Goal: Task Accomplishment & Management: Manage account settings

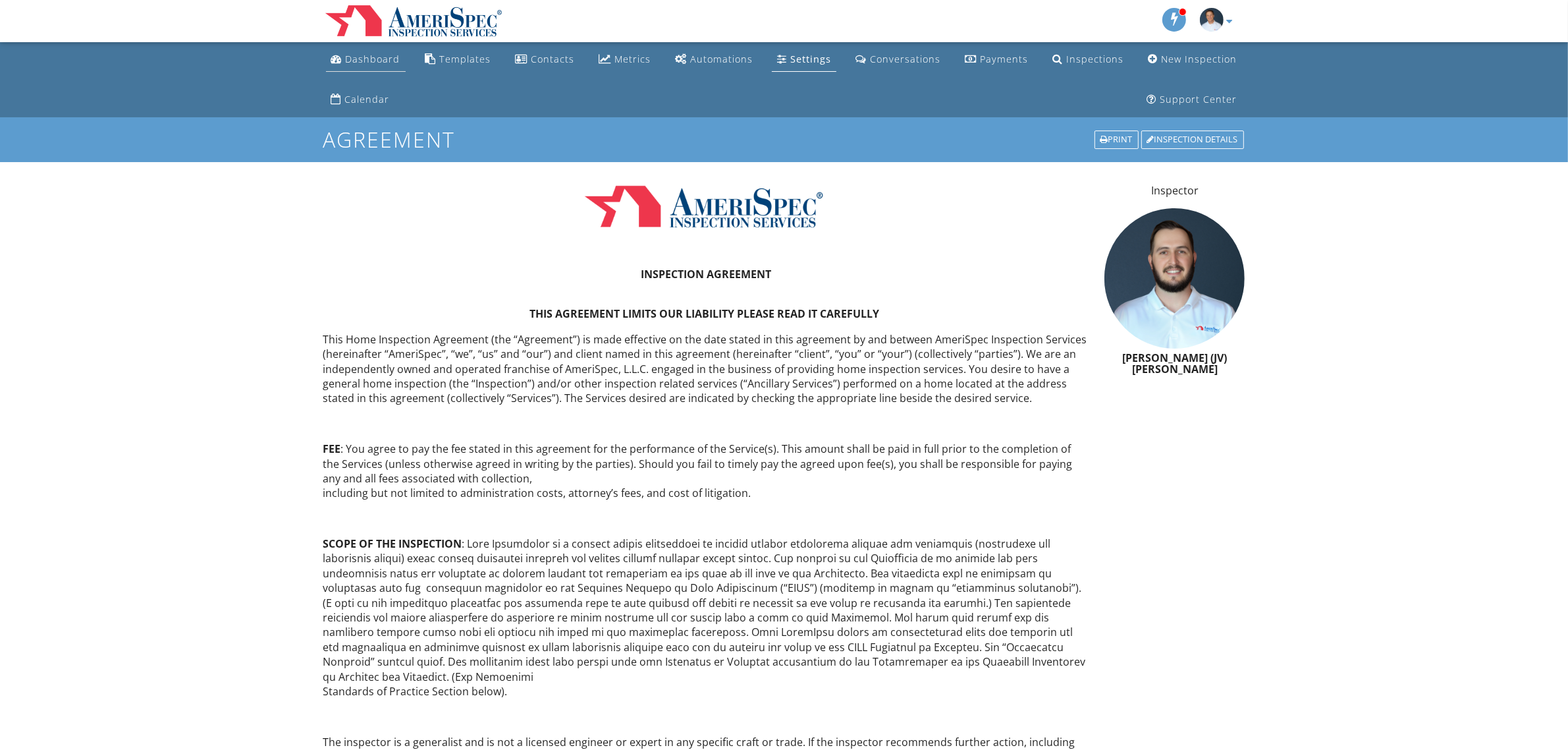
click at [379, 68] on link "Dashboard" at bounding box center [366, 60] width 80 height 25
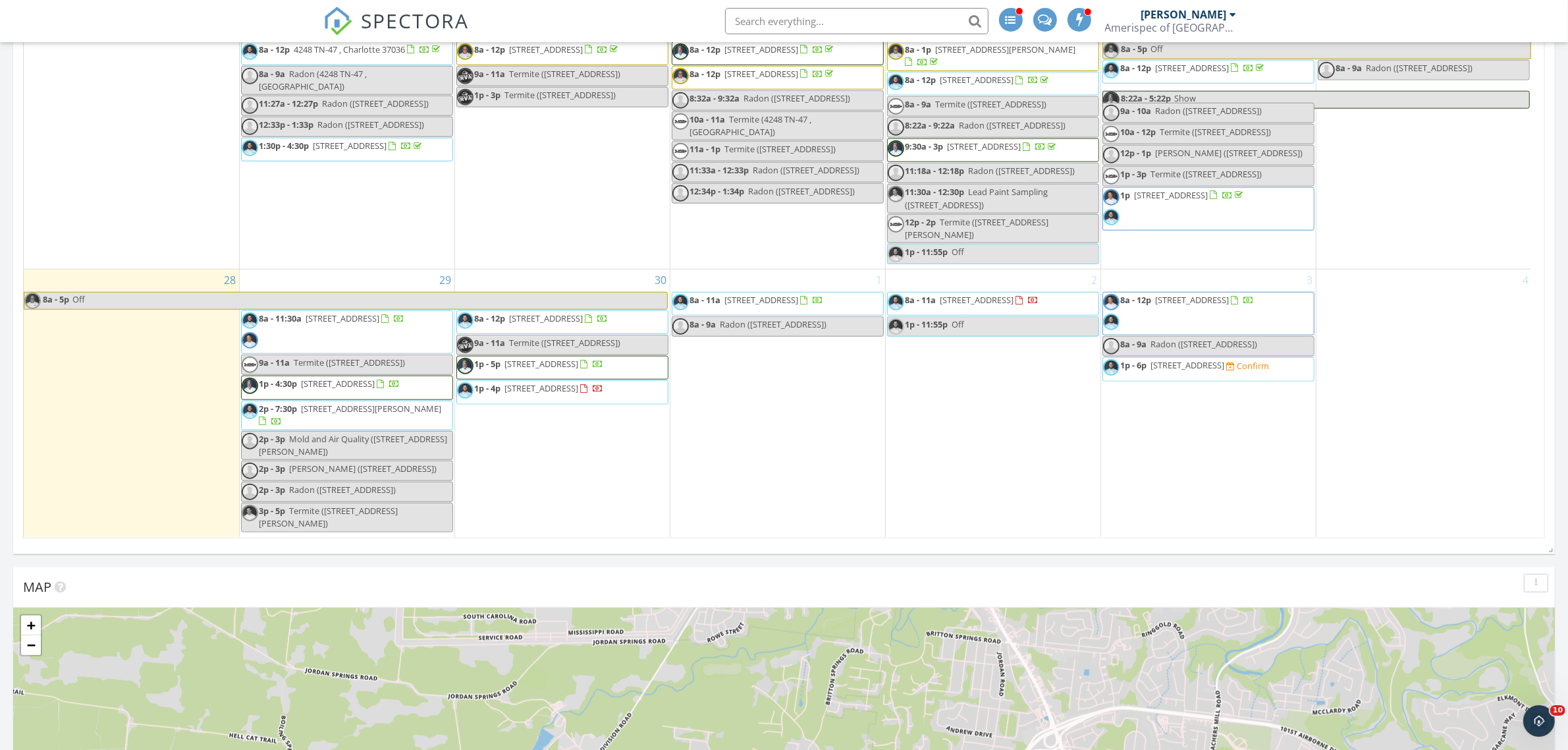
scroll to position [1730, 0]
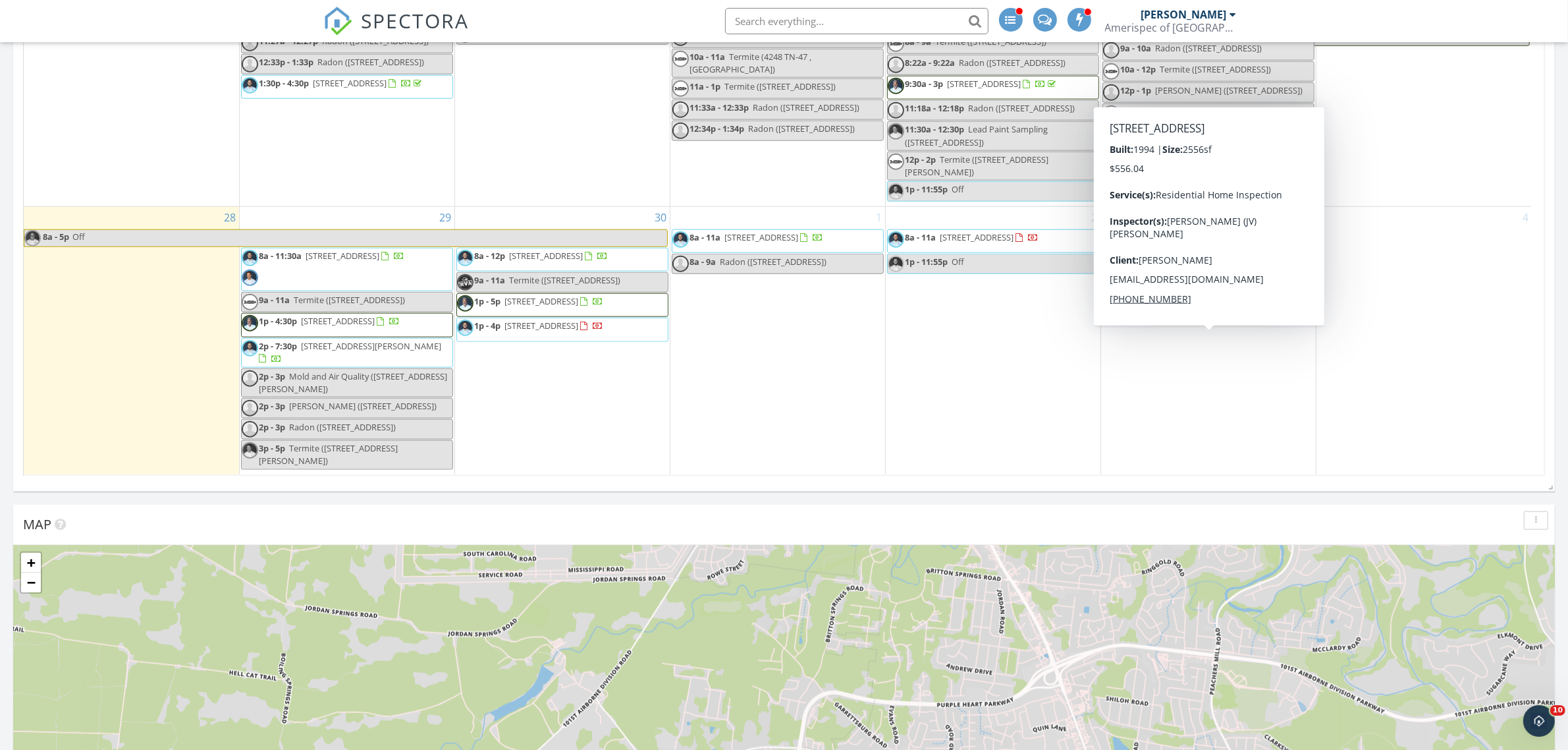
click at [1156, 309] on span "2589 Stone Briar Dr, Clarksville, TN 37043, Clarksville 37043" at bounding box center [1188, 303] width 74 height 12
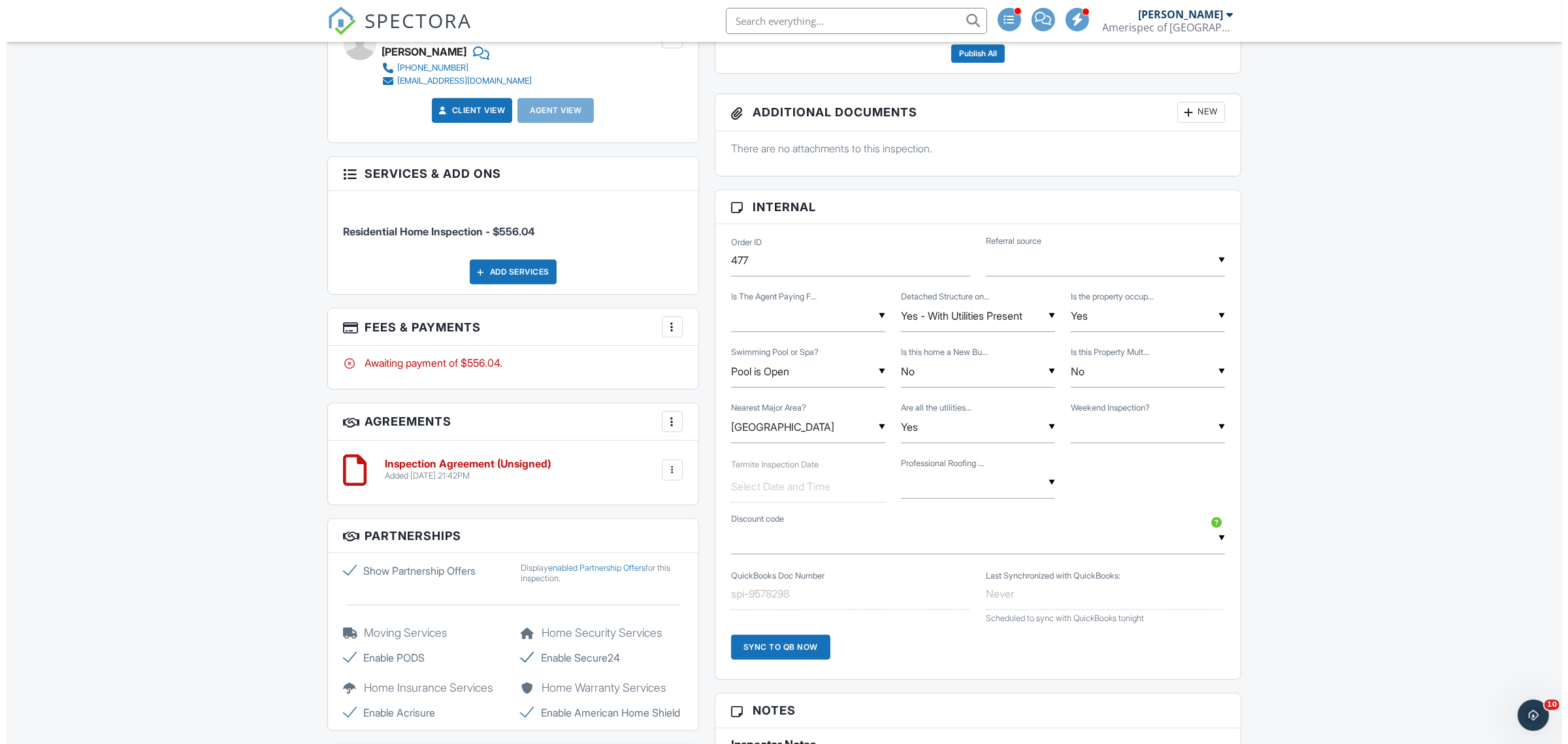
scroll to position [654, 0]
click at [664, 328] on div at bounding box center [666, 328] width 13 height 13
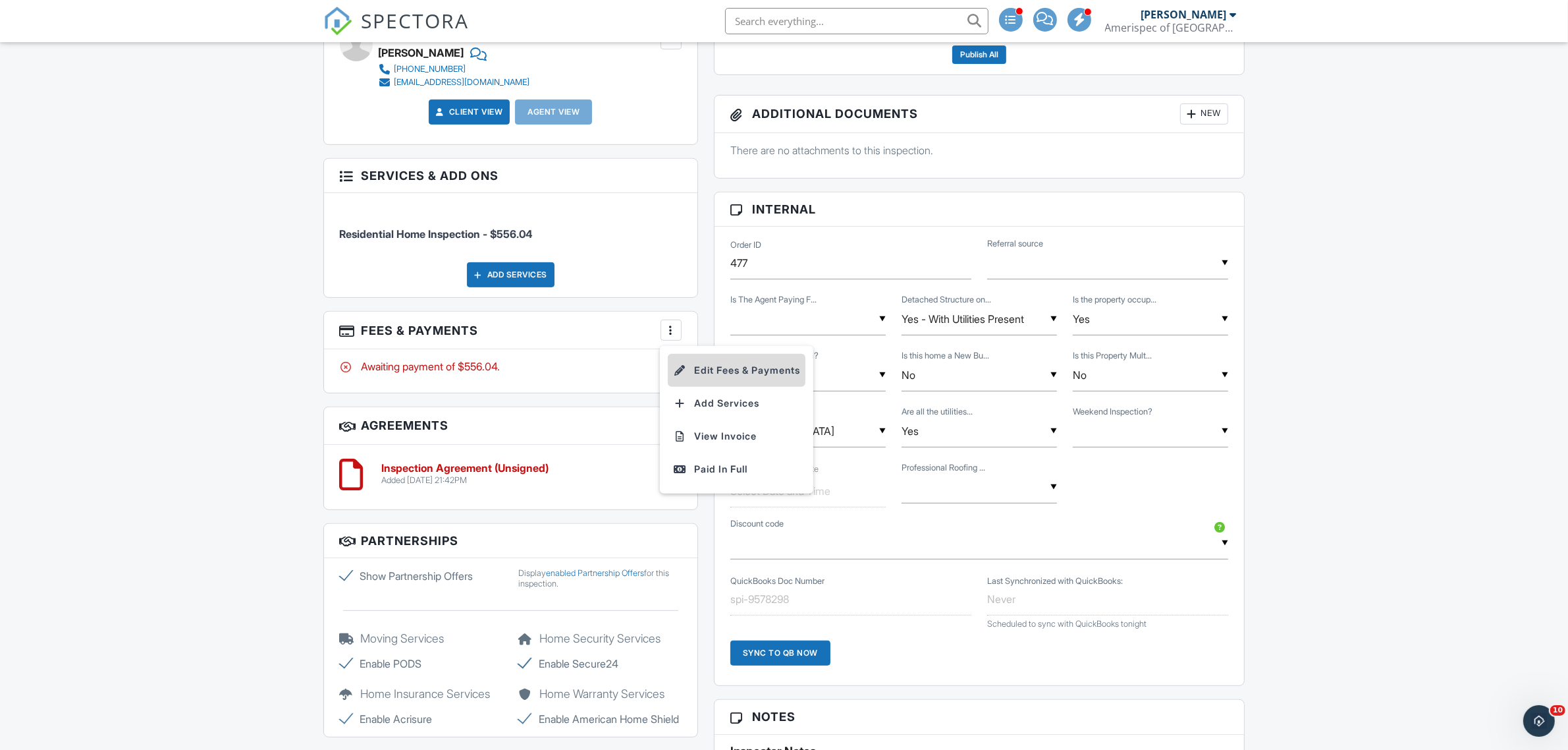
click at [744, 372] on li "Edit Fees & Payments" at bounding box center [737, 371] width 137 height 33
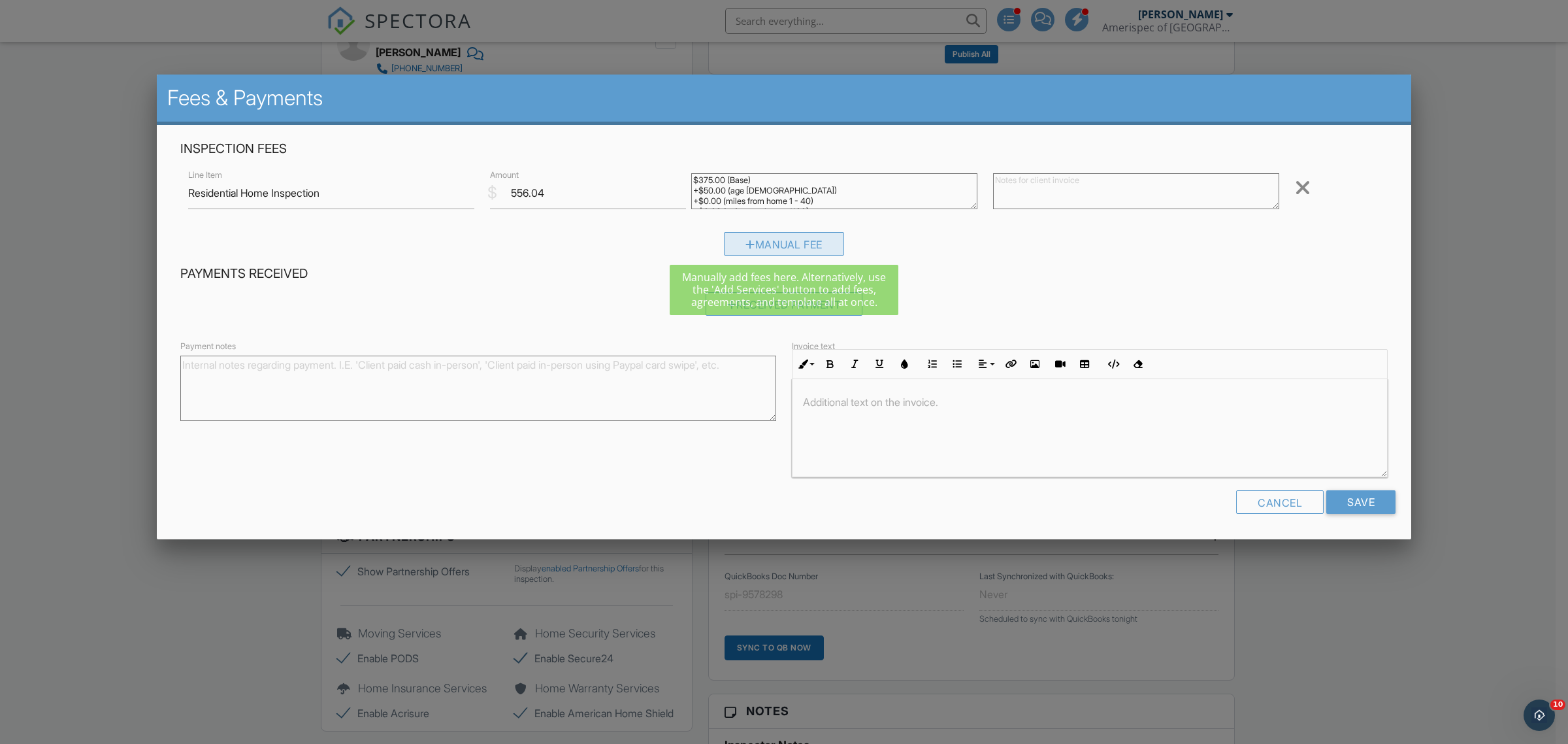
click at [784, 252] on div "Manual Fee" at bounding box center [784, 244] width 120 height 24
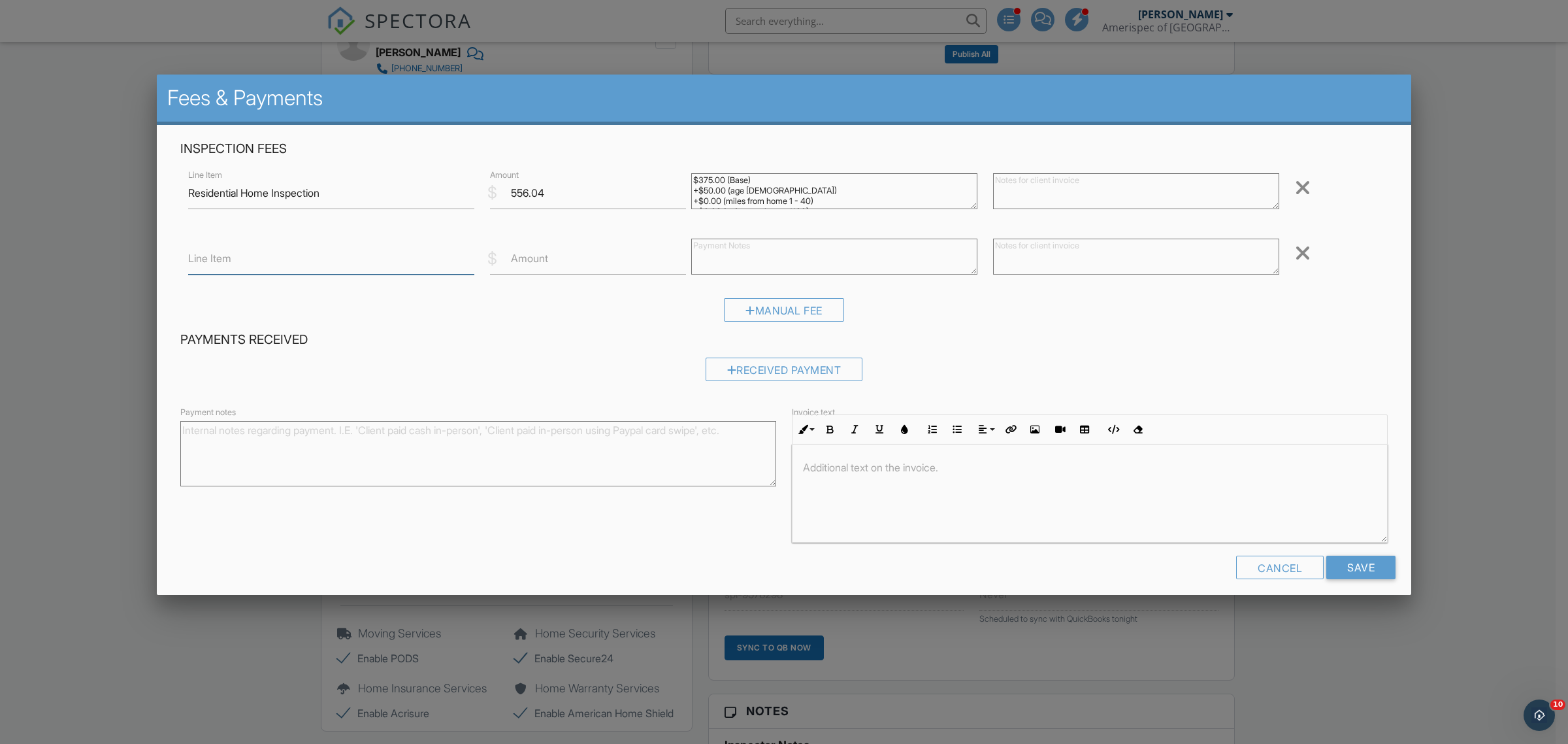
click at [322, 260] on input "Line Item" at bounding box center [331, 258] width 286 height 32
type input "Courtesy Discount"
type input "-556.07"
type textarea "M"
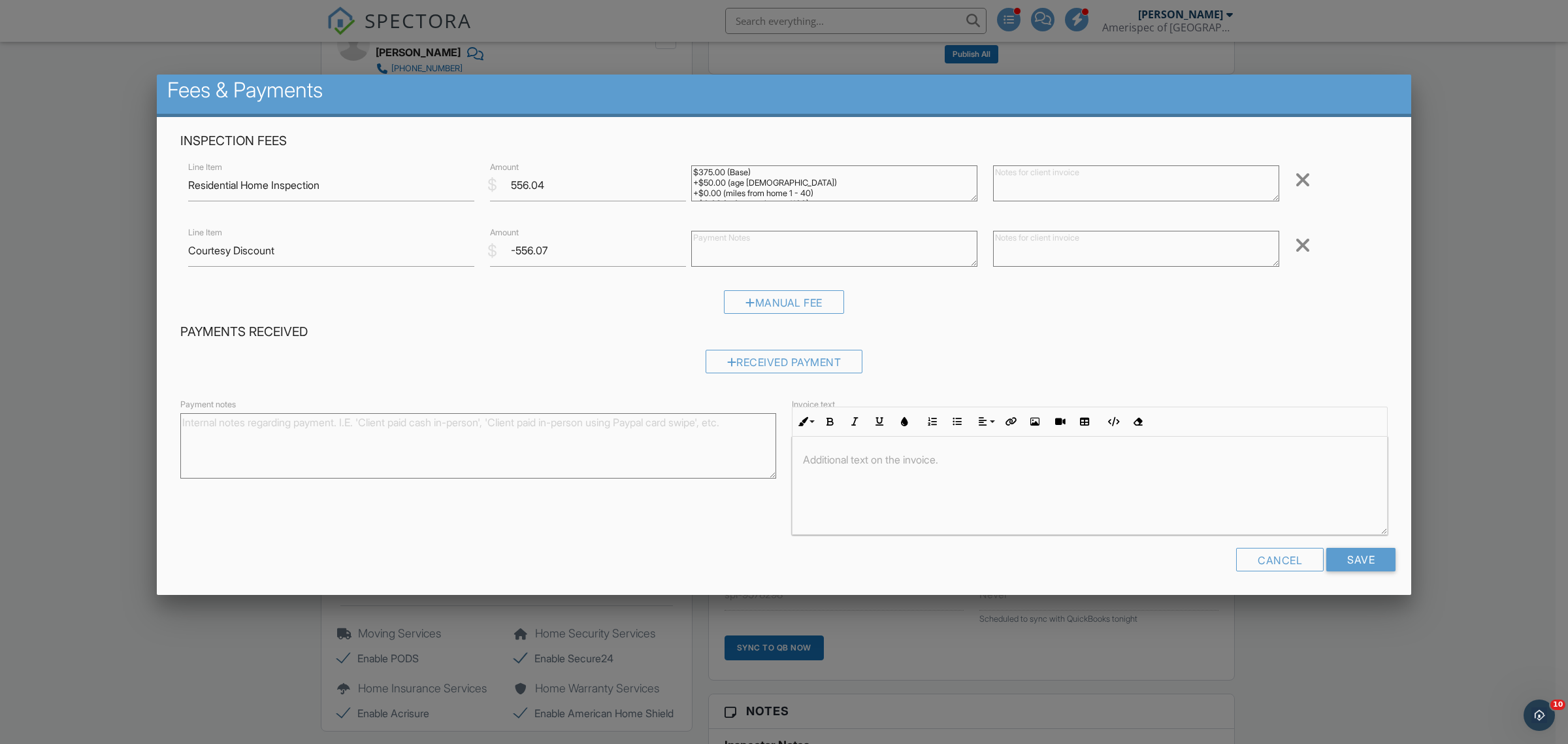
scroll to position [10, 0]
click at [570, 255] on input "-556.07" at bounding box center [588, 249] width 196 height 32
type input "-556.04"
click at [1350, 552] on input "Save" at bounding box center [1361, 558] width 70 height 24
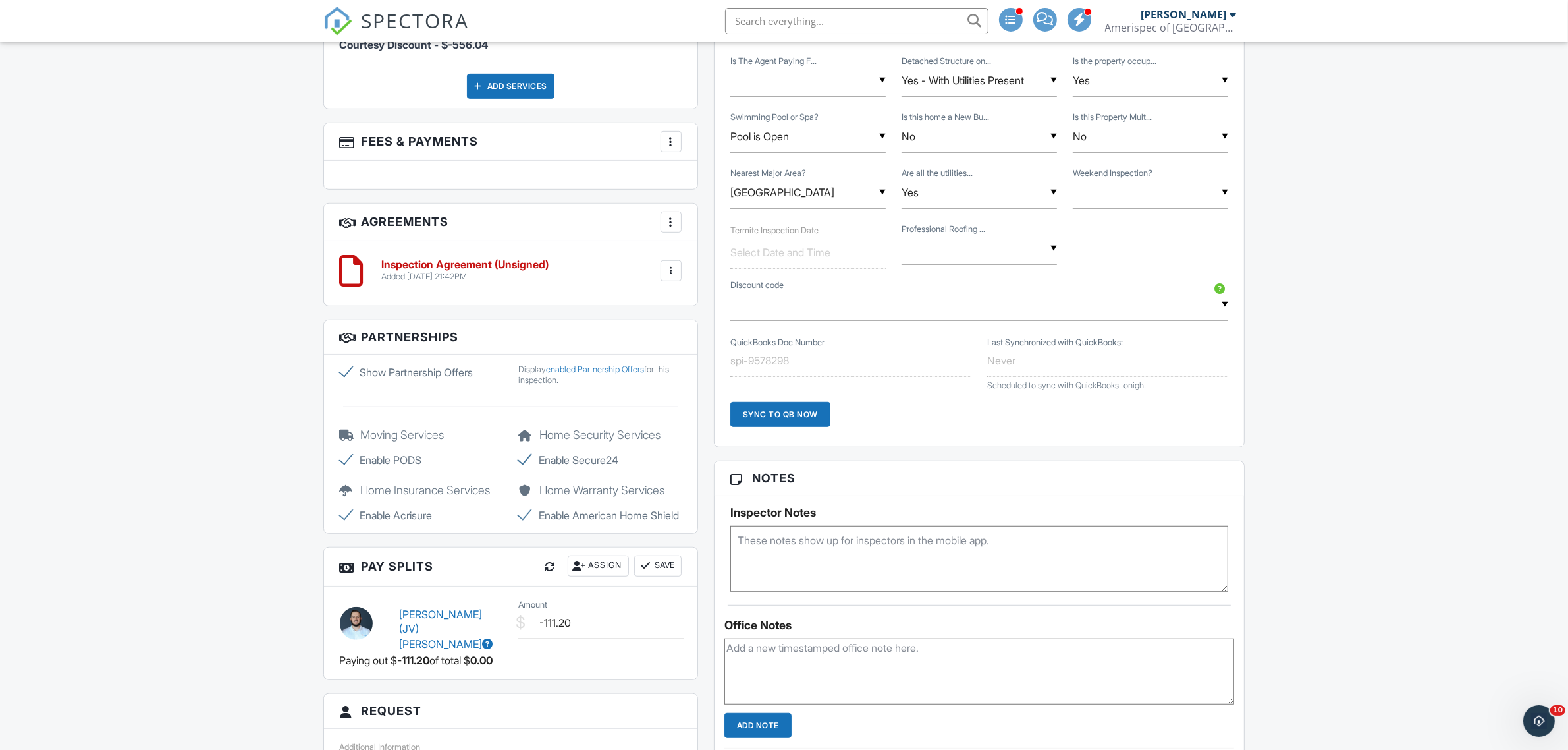
scroll to position [1071, 0]
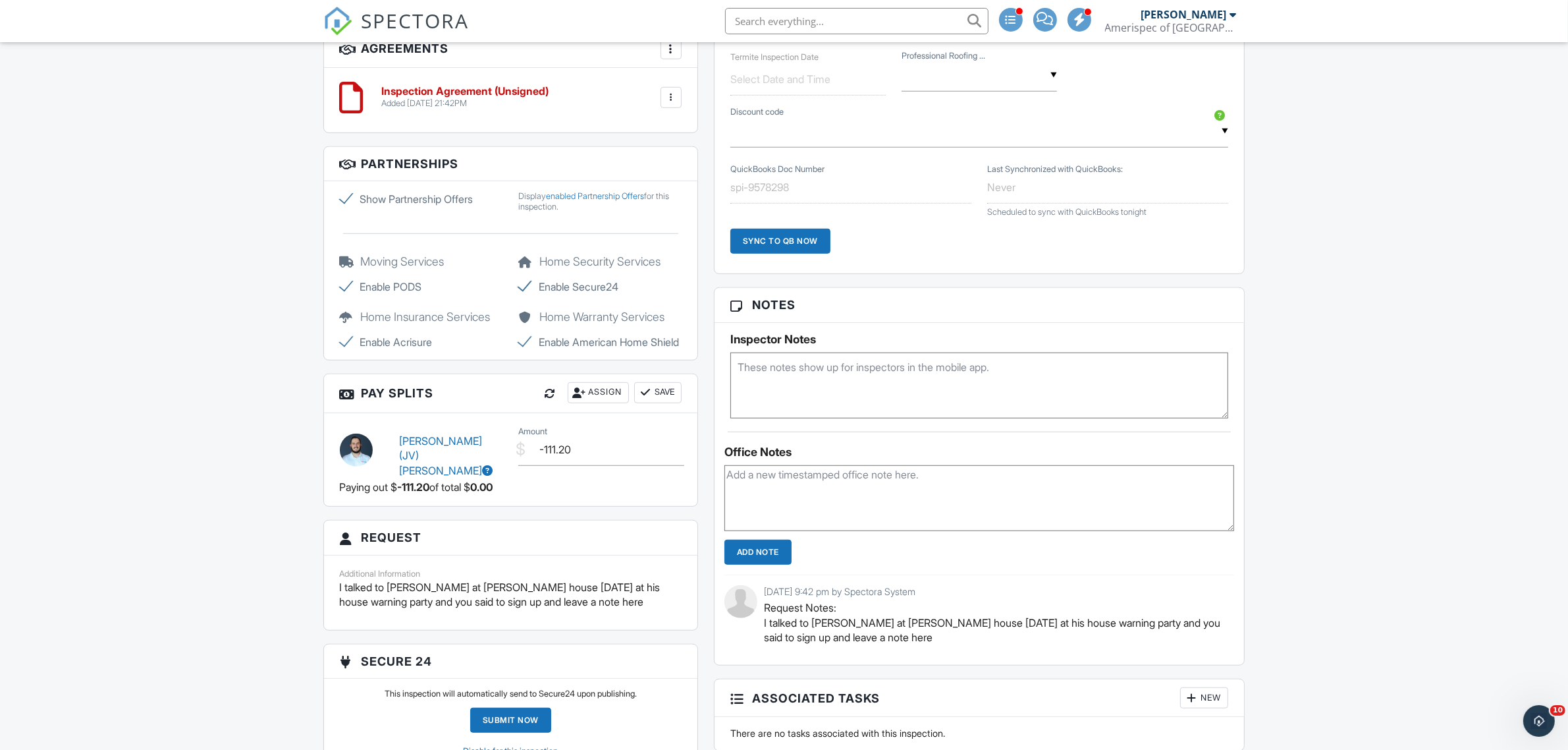
click at [952, 379] on textarea at bounding box center [980, 385] width 499 height 66
type textarea "This is a re-inspection to confirm/deny [PERSON_NAME] Goads report. The buyers …"
